Goal: Task Accomplishment & Management: Manage account settings

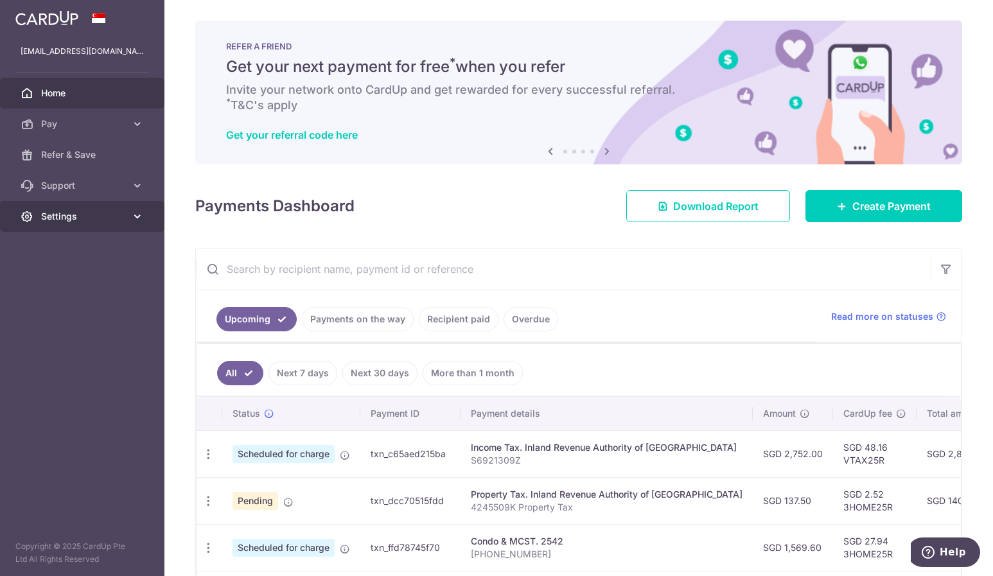
click at [77, 213] on span "Settings" at bounding box center [83, 216] width 85 height 13
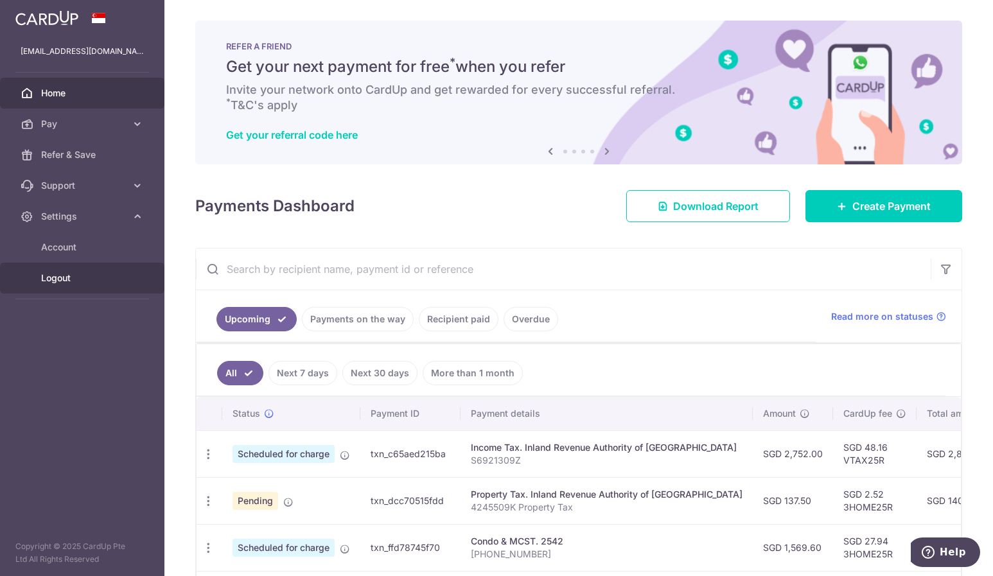
click at [66, 273] on span "Logout" at bounding box center [83, 278] width 85 height 13
